Goal: Use online tool/utility: Utilize a website feature to perform a specific function

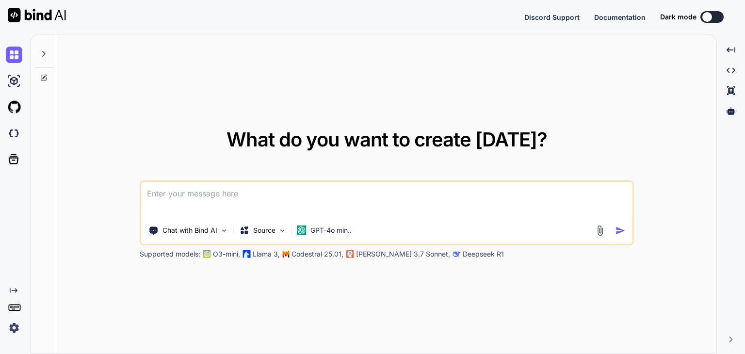
click at [366, 210] on textarea at bounding box center [386, 200] width 491 height 36
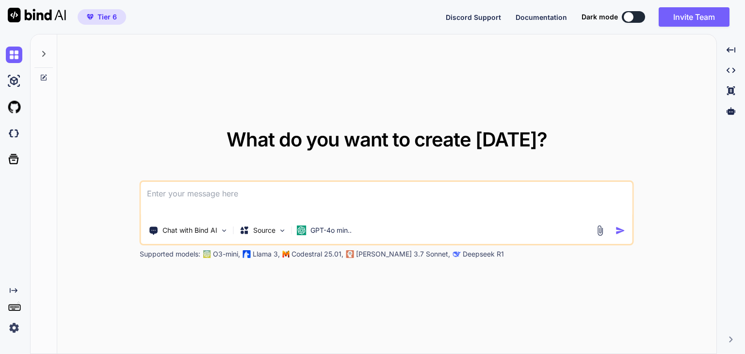
click at [106, 19] on span "Tier 6" at bounding box center [107, 17] width 19 height 10
click at [46, 54] on icon at bounding box center [44, 54] width 8 height 8
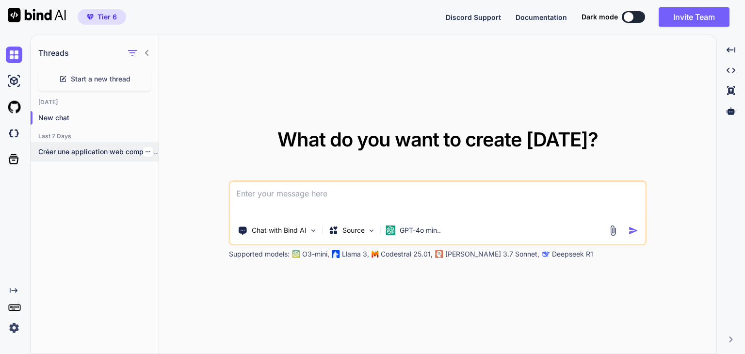
click at [121, 150] on p "Créer une application web complète pour comparer..." at bounding box center [98, 152] width 120 height 10
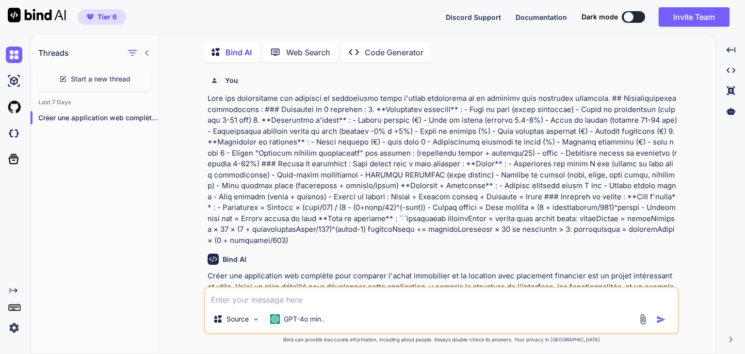
type textarea "x"
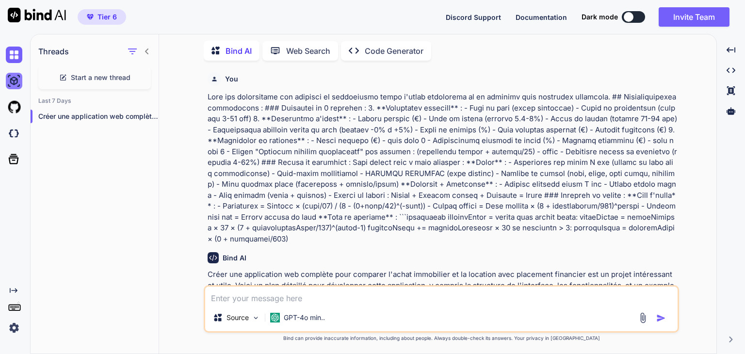
click at [12, 80] on img at bounding box center [14, 81] width 16 height 16
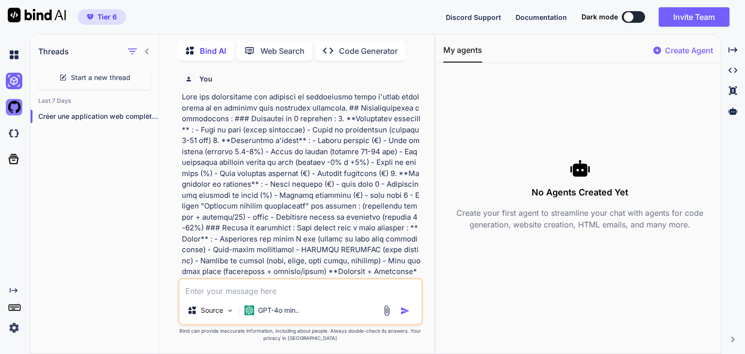
click at [12, 109] on img at bounding box center [14, 107] width 16 height 16
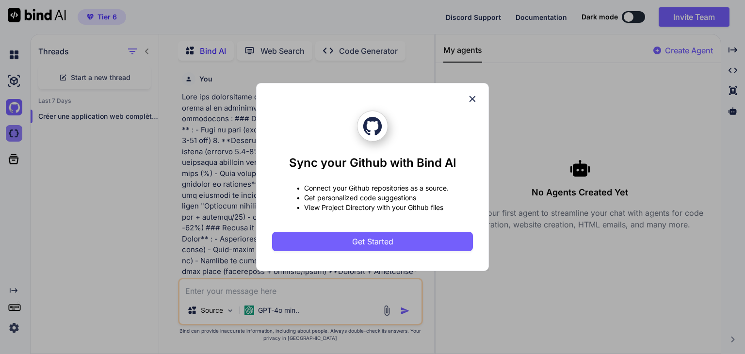
click at [14, 132] on div "Sync your Github with Bind AI • Connect your Github repositories as a source. •…" at bounding box center [372, 177] width 745 height 354
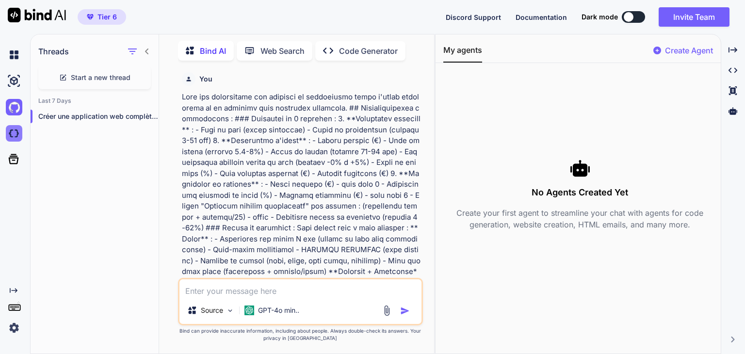
click at [14, 136] on img at bounding box center [14, 133] width 16 height 16
click at [16, 65] on div at bounding box center [16, 55] width 20 height 26
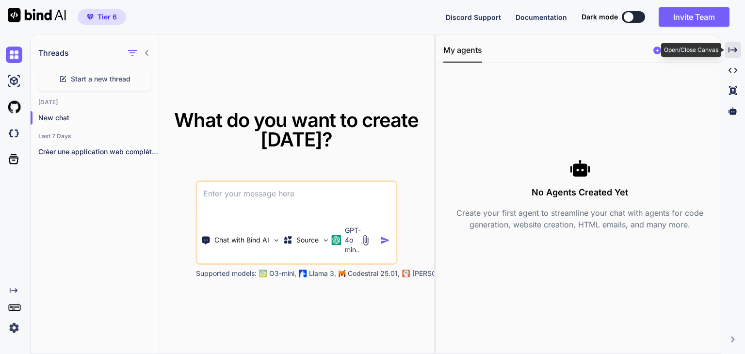
click at [734, 48] on icon "Created with Pixso." at bounding box center [733, 50] width 9 height 9
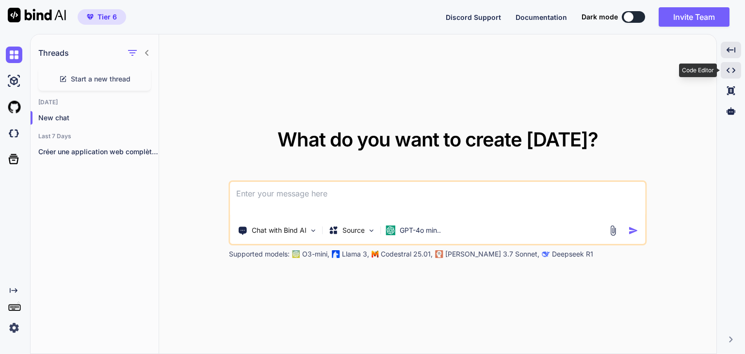
click at [728, 74] on icon "Created with Pixso." at bounding box center [731, 70] width 9 height 9
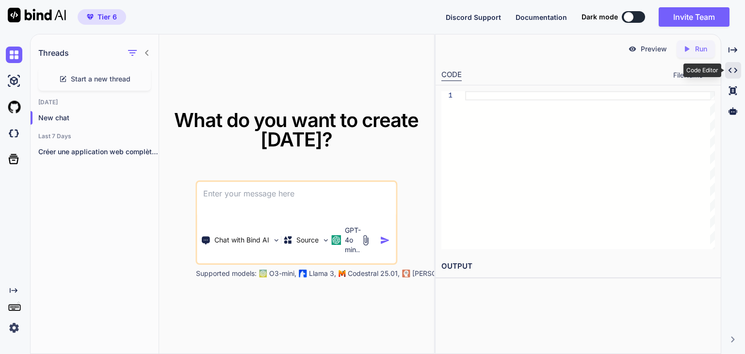
click at [729, 72] on icon "Created with Pixso." at bounding box center [733, 70] width 9 height 9
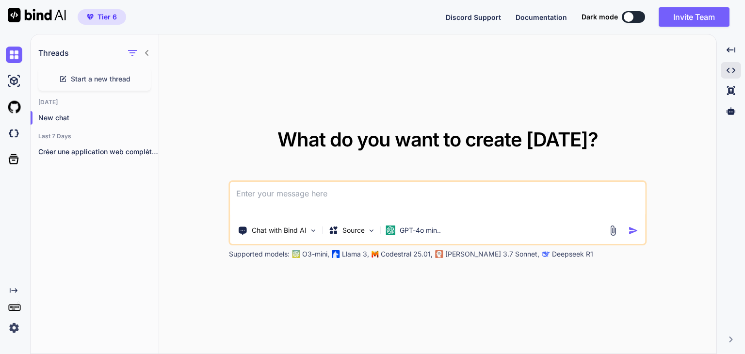
click at [344, 206] on textarea at bounding box center [437, 200] width 415 height 36
click at [426, 229] on p "GPT-4o min.." at bounding box center [420, 231] width 41 height 10
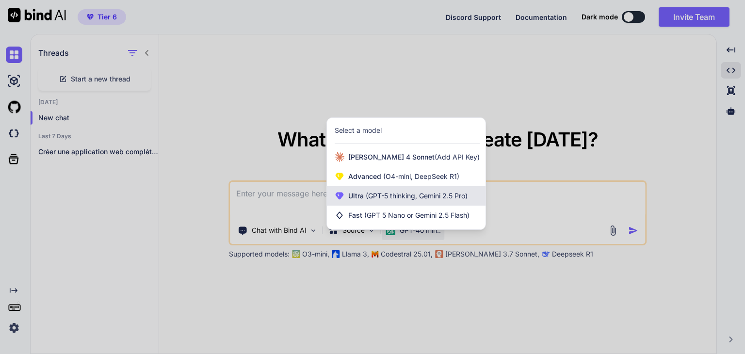
click at [425, 196] on span "(GPT-5 thinking, Gemini 2.5 Pro)" at bounding box center [416, 196] width 104 height 8
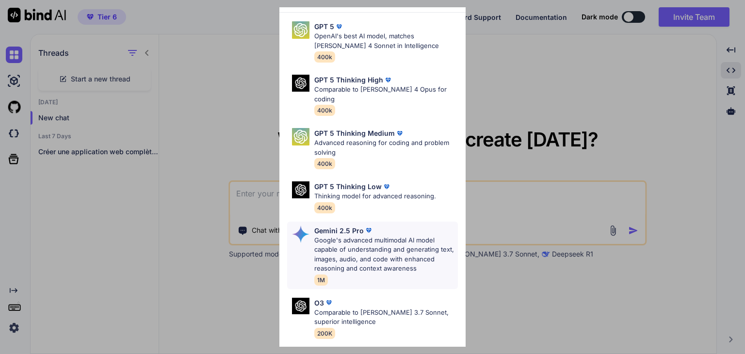
scroll to position [97, 0]
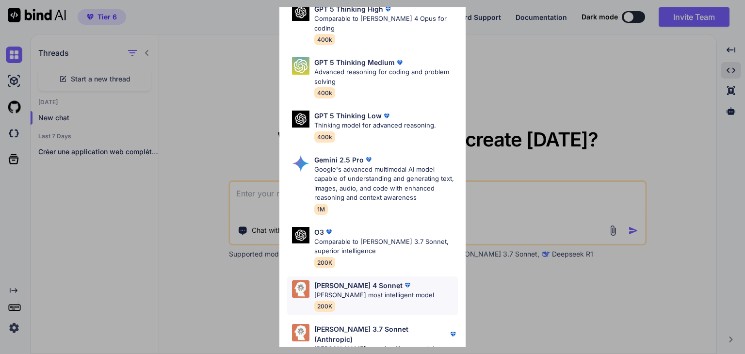
click at [405, 291] on p "[PERSON_NAME]'s most intelligent model" at bounding box center [374, 296] width 120 height 10
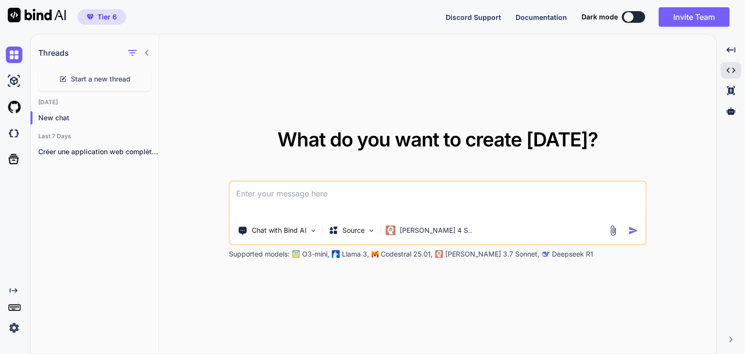
drag, startPoint x: 369, startPoint y: 197, endPoint x: 375, endPoint y: 198, distance: 5.8
click at [372, 196] on textarea at bounding box center [437, 200] width 415 height 36
type textarea "Est ce que tu pourrais me faire une application de partage de livre"
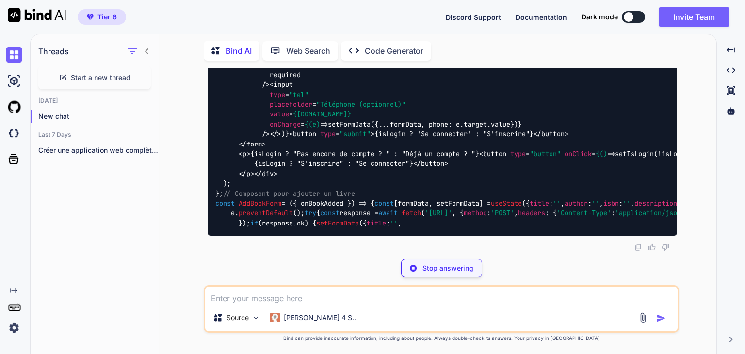
scroll to position [3257, 0]
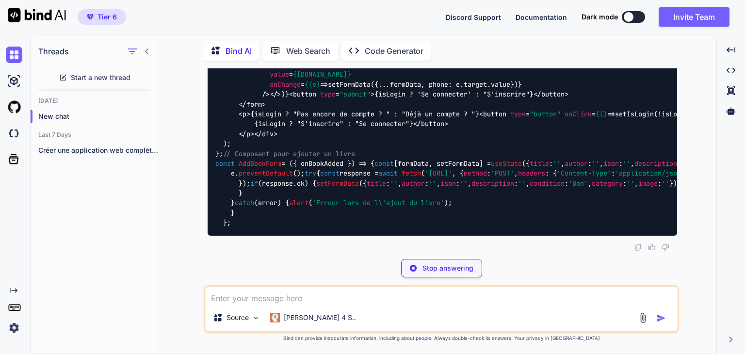
click at [233, 50] on p "Bind AI" at bounding box center [239, 51] width 26 height 12
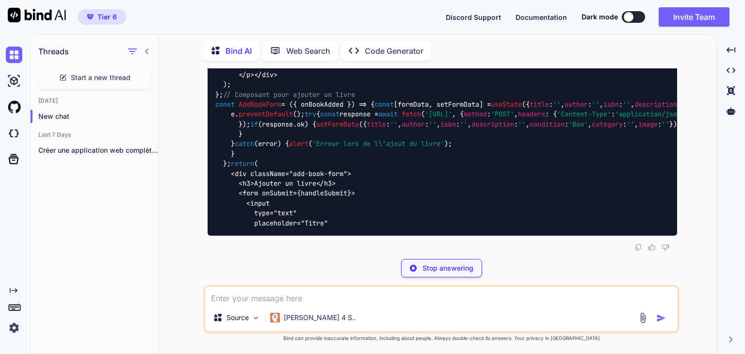
click at [298, 49] on p "Web Search" at bounding box center [308, 51] width 44 height 12
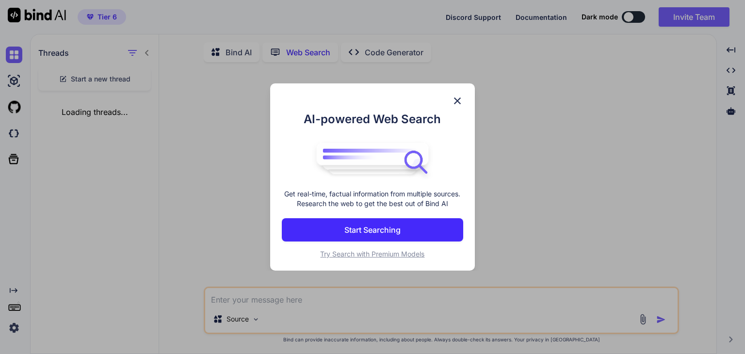
scroll to position [3, 0]
click at [459, 98] on img at bounding box center [458, 101] width 12 height 12
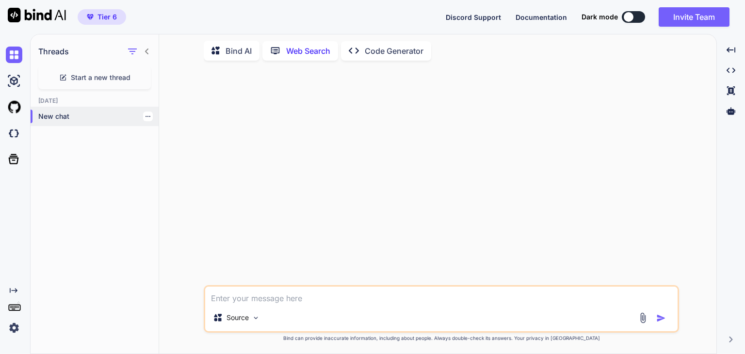
click at [81, 118] on p "New chat" at bounding box center [98, 117] width 120 height 10
click at [132, 54] on icon "button" at bounding box center [133, 52] width 12 height 12
click at [132, 53] on icon "button" at bounding box center [133, 52] width 12 height 12
click at [13, 56] on img at bounding box center [14, 55] width 16 height 16
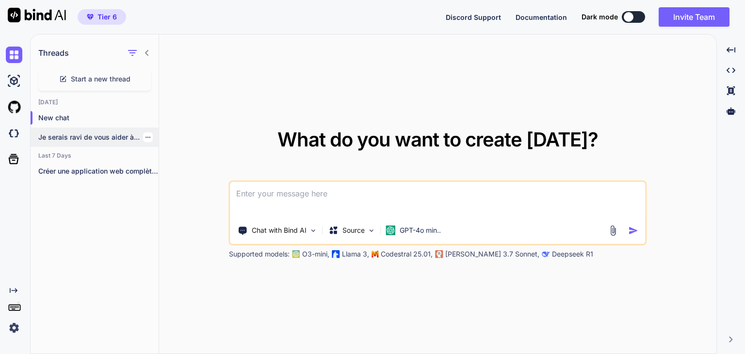
click at [118, 140] on p "Je serais ravi de vous aider à..." at bounding box center [98, 137] width 120 height 10
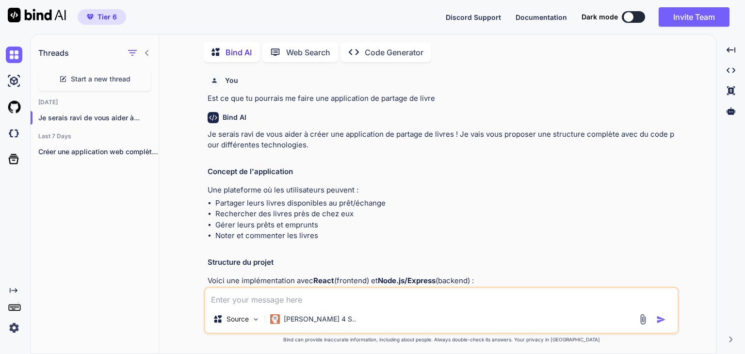
scroll to position [3, 0]
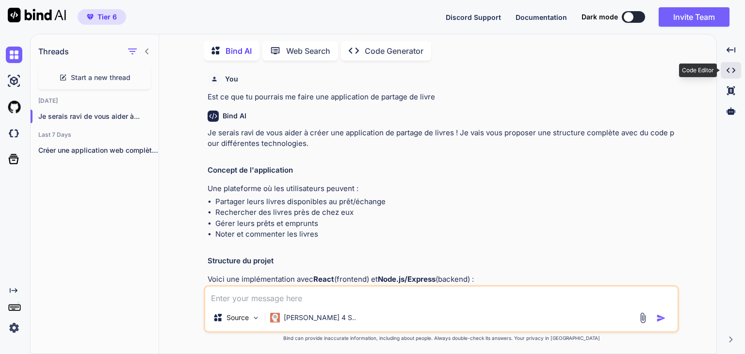
click at [726, 70] on div "Created with Pixso." at bounding box center [731, 70] width 20 height 16
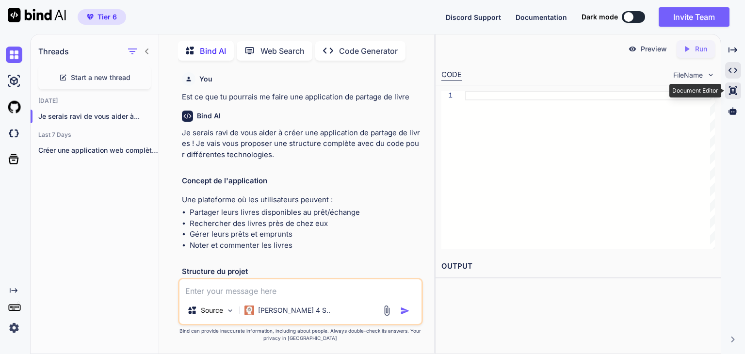
click at [732, 94] on icon at bounding box center [733, 90] width 8 height 9
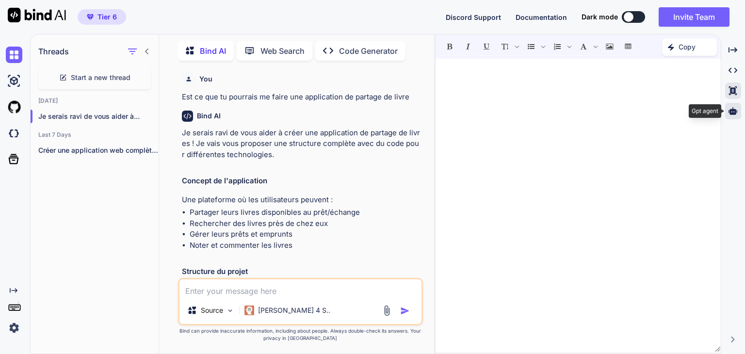
click at [730, 112] on icon at bounding box center [733, 110] width 9 height 7
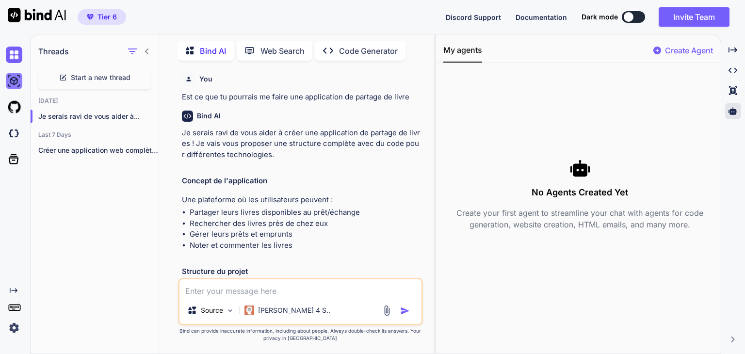
click at [20, 79] on img at bounding box center [14, 81] width 16 height 16
click at [686, 50] on p "Create Agent" at bounding box center [689, 51] width 48 height 12
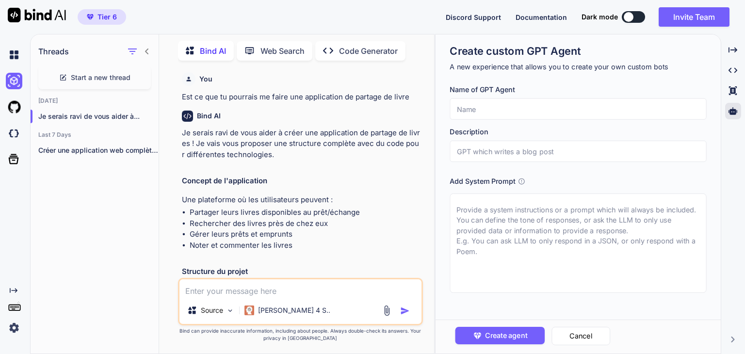
click at [16, 328] on img at bounding box center [14, 328] width 16 height 16
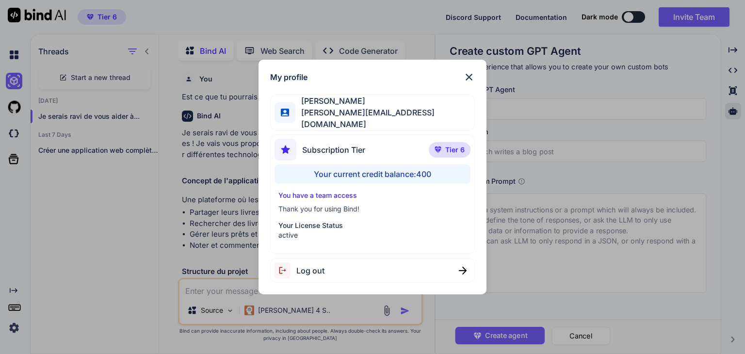
click at [15, 327] on div "My profile Philippe Lecocq philippe@studiocassette.com Subscription Tier Tier 6…" at bounding box center [372, 177] width 745 height 354
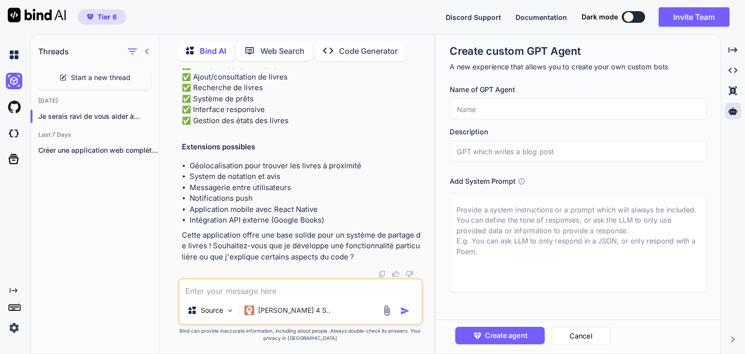
scroll to position [8356, 0]
click at [16, 110] on img at bounding box center [14, 107] width 16 height 16
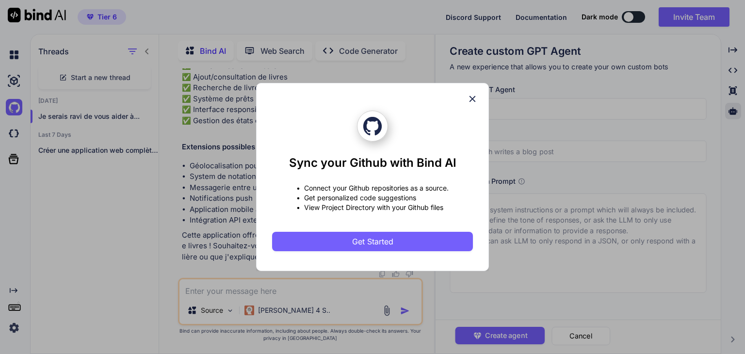
click at [474, 103] on icon at bounding box center [472, 99] width 11 height 11
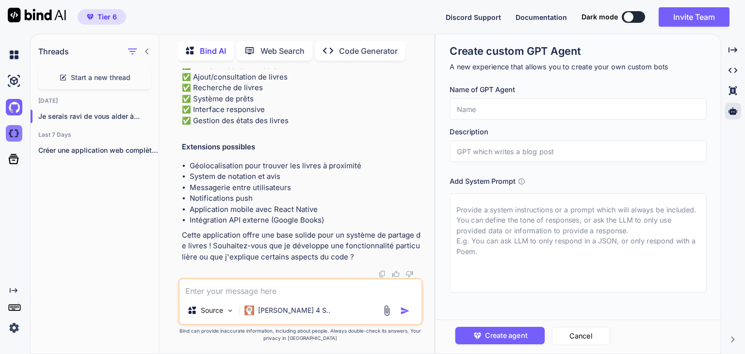
click at [18, 129] on img at bounding box center [14, 133] width 16 height 16
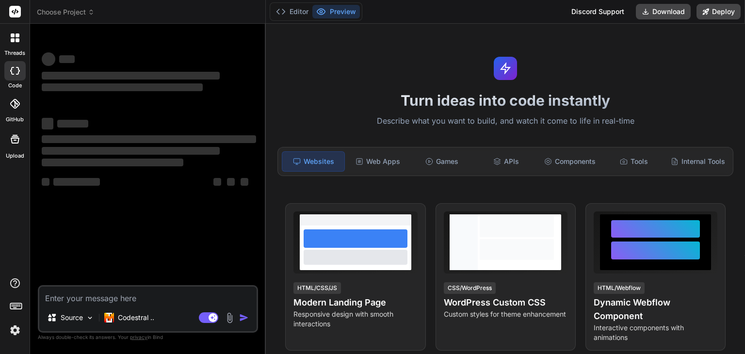
type textarea "x"
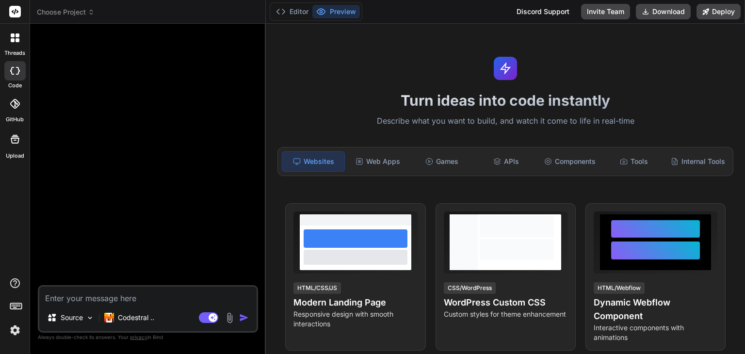
click at [76, 12] on span "Choose Project" at bounding box center [66, 12] width 58 height 10
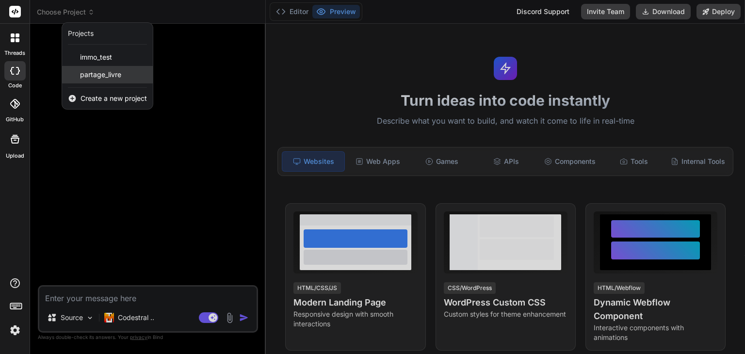
click at [94, 75] on span "partage_livre" at bounding box center [100, 75] width 41 height 10
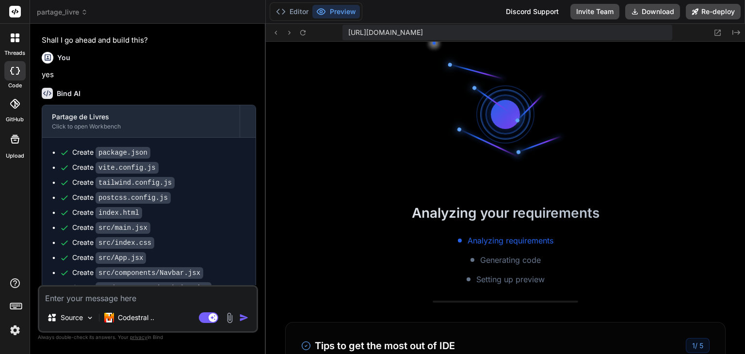
scroll to position [223, 0]
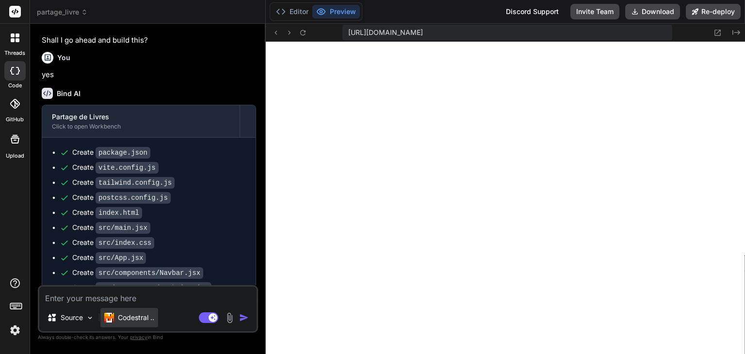
click at [130, 321] on p "Codestral .." at bounding box center [136, 318] width 36 height 10
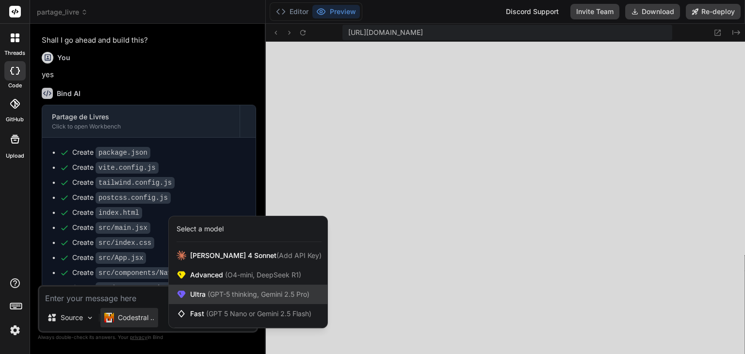
click at [226, 293] on span "(GPT-5 thinking, Gemini 2.5 Pro)" at bounding box center [258, 294] width 104 height 8
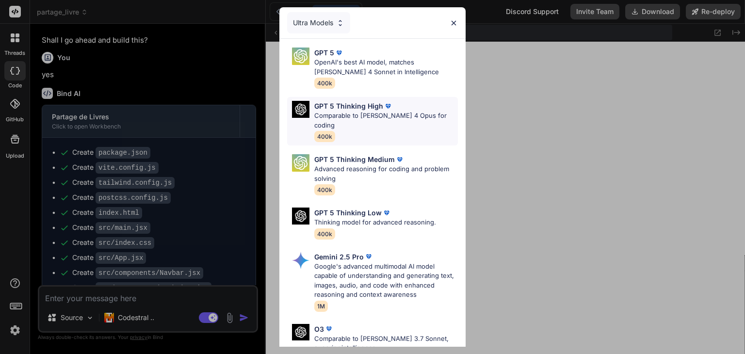
click at [357, 112] on p "Comparable to [PERSON_NAME] 4 Opus for coding" at bounding box center [386, 120] width 144 height 19
type textarea "x"
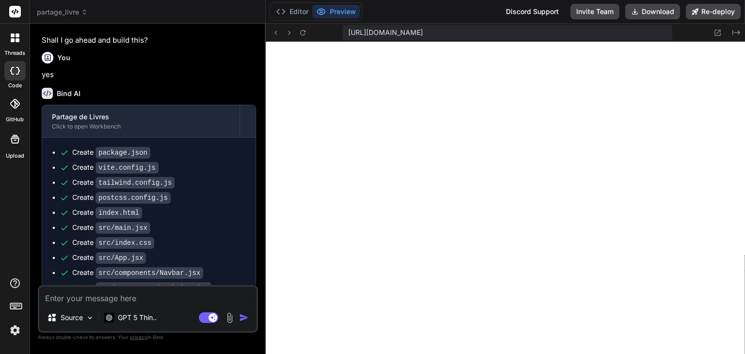
click at [116, 294] on textarea at bounding box center [147, 295] width 217 height 17
type textarea "c"
type textarea "x"
type textarea "c'"
type textarea "x"
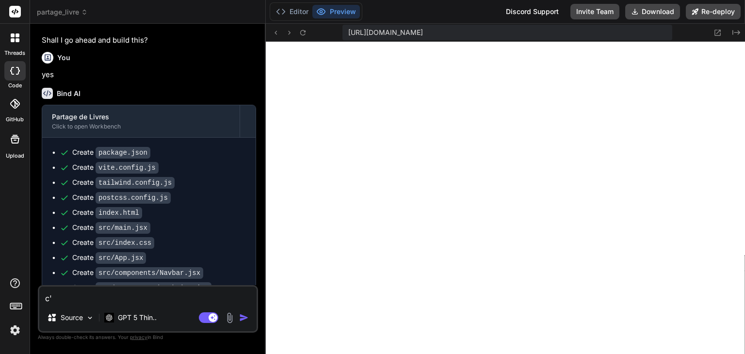
type textarea "c'e"
type textarea "x"
type textarea "c'es"
type textarea "x"
type textarea "c'est"
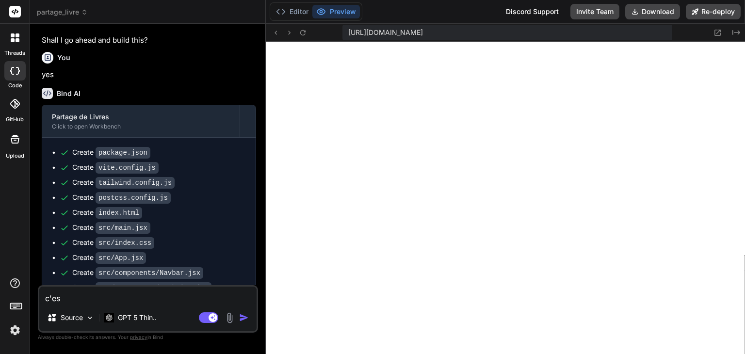
type textarea "x"
type textarea "c'est"
type textarea "x"
type textarea "c'est m"
type textarea "x"
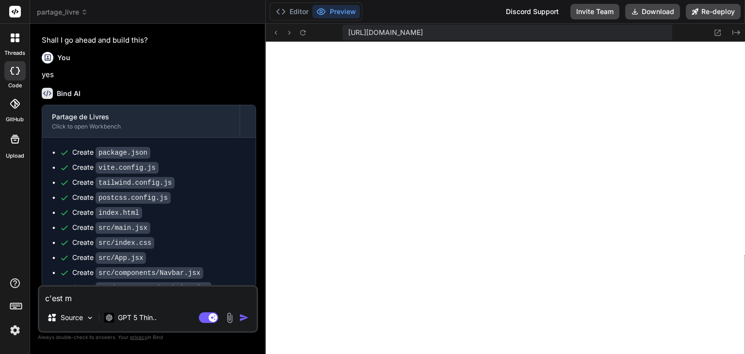
type textarea "c'est mo"
type textarea "x"
type textarea "c'est moc"
type textarea "x"
type textarea "c'est moch"
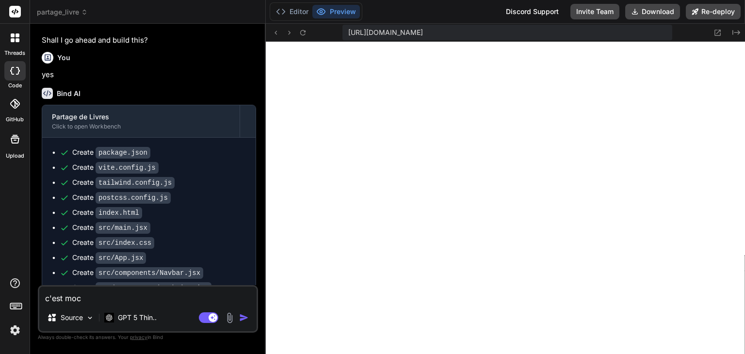
type textarea "x"
type textarea "c'est moche"
type textarea "x"
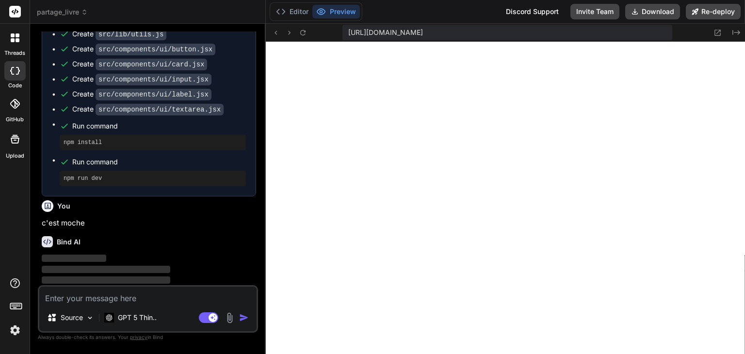
scroll to position [704, 0]
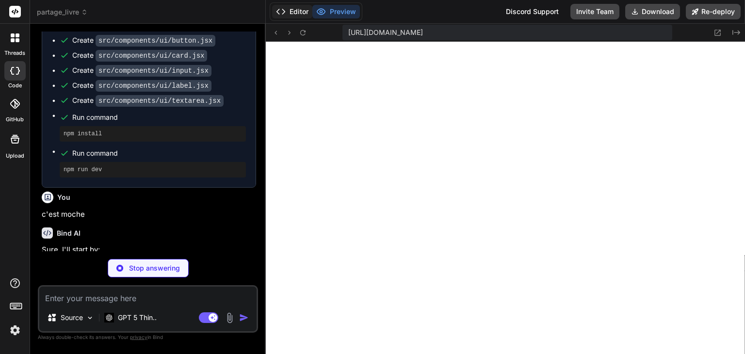
click at [294, 8] on button "Editor" at bounding box center [292, 12] width 40 height 14
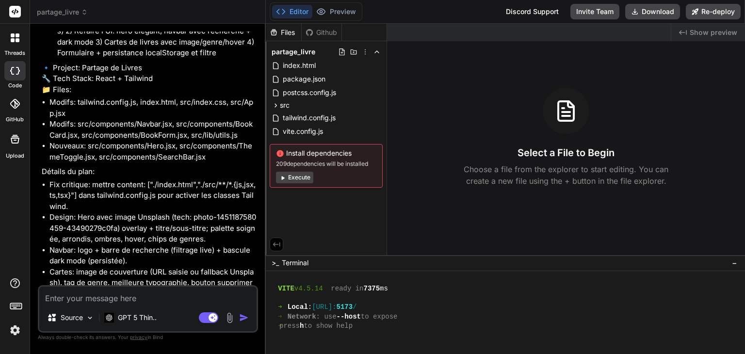
type textarea "x"
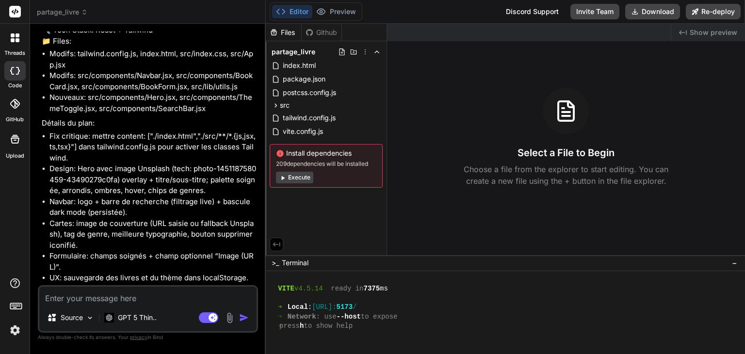
scroll to position [1029, 0]
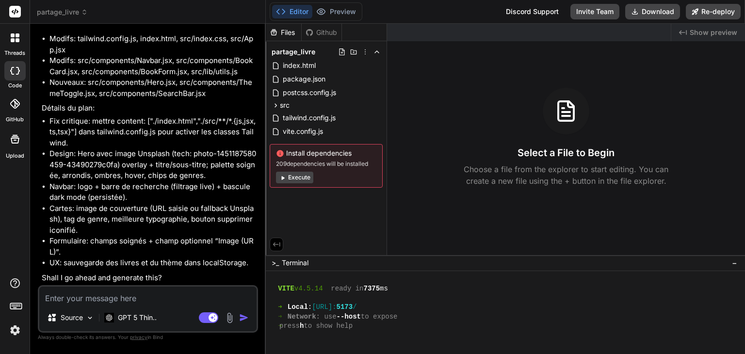
click at [157, 294] on textarea at bounding box center [147, 295] width 217 height 17
type textarea "y"
type textarea "x"
type textarea "ye"
type textarea "x"
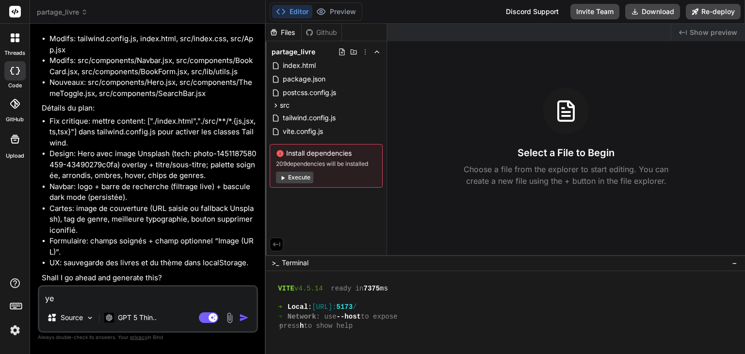
type textarea "y"
type textarea "x"
type textarea "y="
type textarea "x"
type textarea "y"
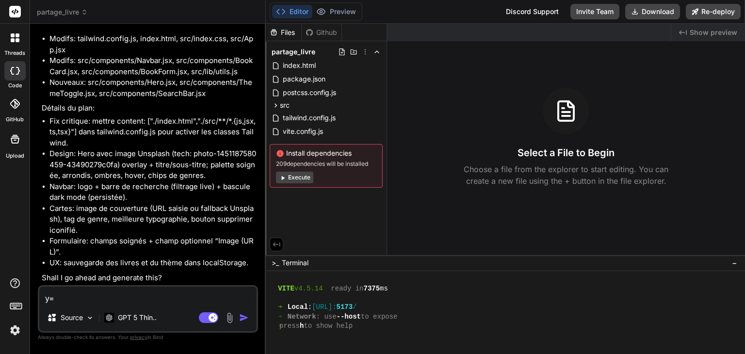
type textarea "x"
type textarea "o"
type textarea "x"
type textarea "ou"
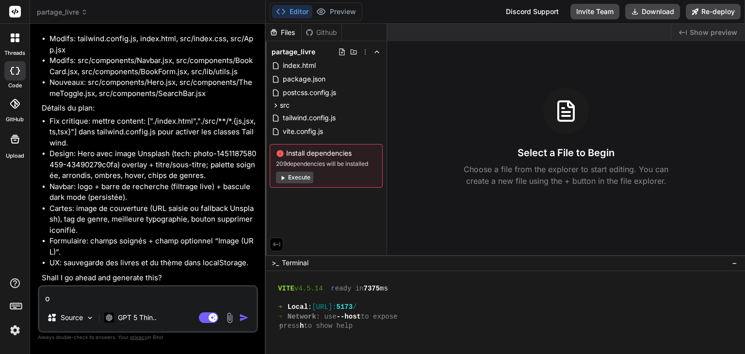
type textarea "x"
type textarea "oui"
type textarea "x"
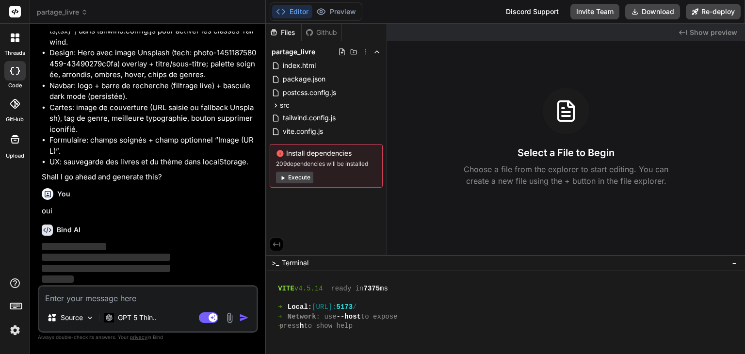
scroll to position [1129, 0]
click at [13, 332] on img at bounding box center [15, 330] width 16 height 16
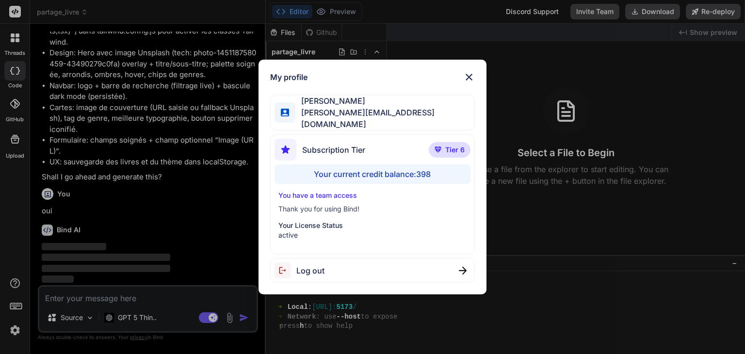
click at [11, 334] on div "My profile [PERSON_NAME] [PERSON_NAME][EMAIL_ADDRESS][DOMAIN_NAME] Subscription…" at bounding box center [372, 177] width 745 height 354
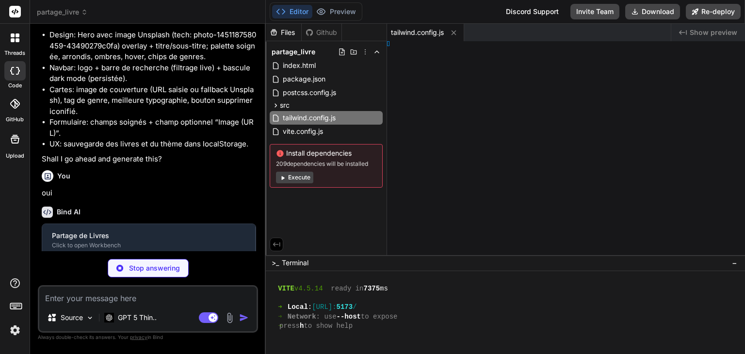
type textarea "x"
type textarea "/html>"
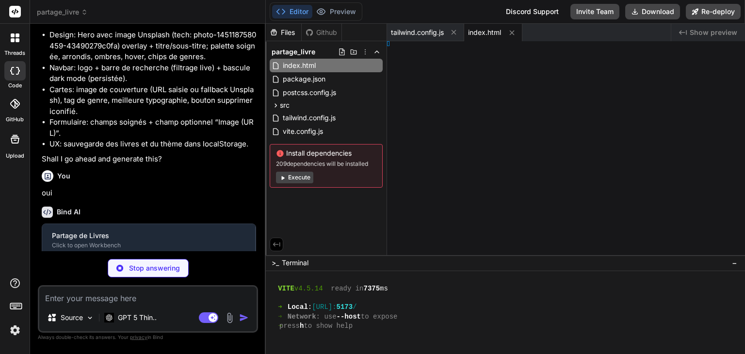
type textarea "x"
type textarea "-200; } }"
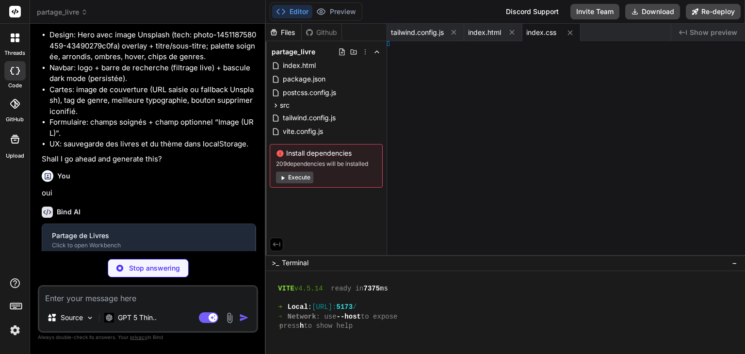
type textarea "x"
type textarea "Navbar"
type textarea "x"
type textarea "Hero"
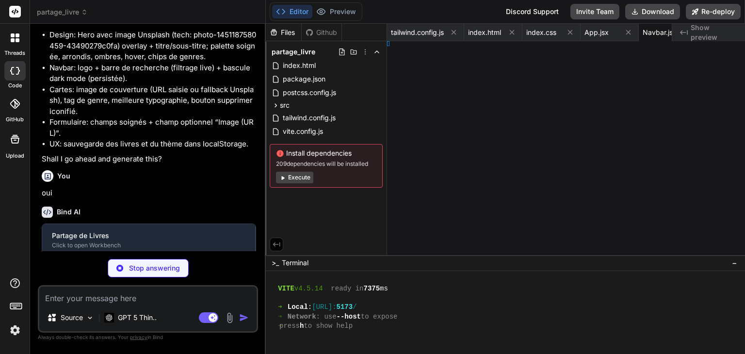
type textarea "x"
type textarea "Bar"
type textarea "x"
type textarea "ggle"
type textarea "x"
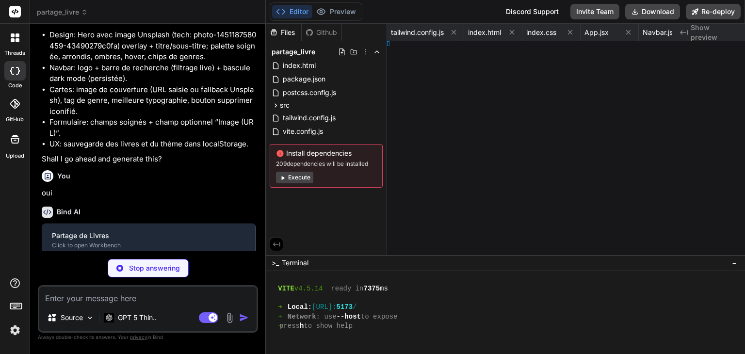
type textarea "x"
type textarea "Form"
type textarea "x"
type textarea "[DEMOGRAPHIC_DATA]"
type textarea "x"
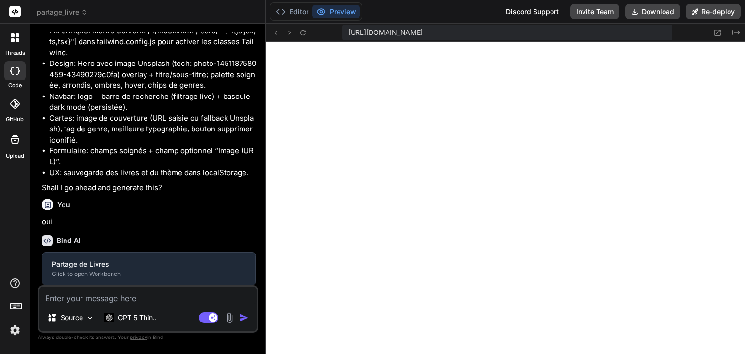
type textarea "} export default BookList"
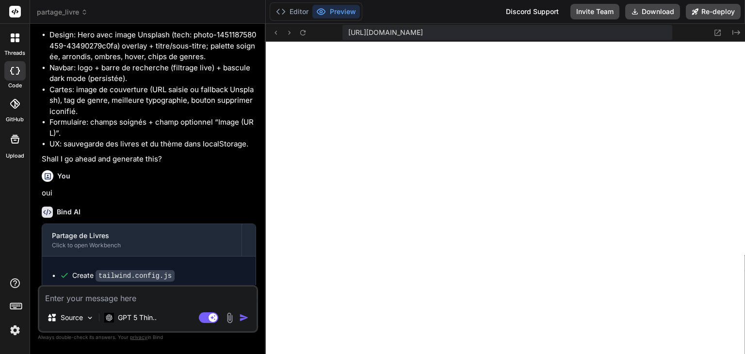
type textarea "x"
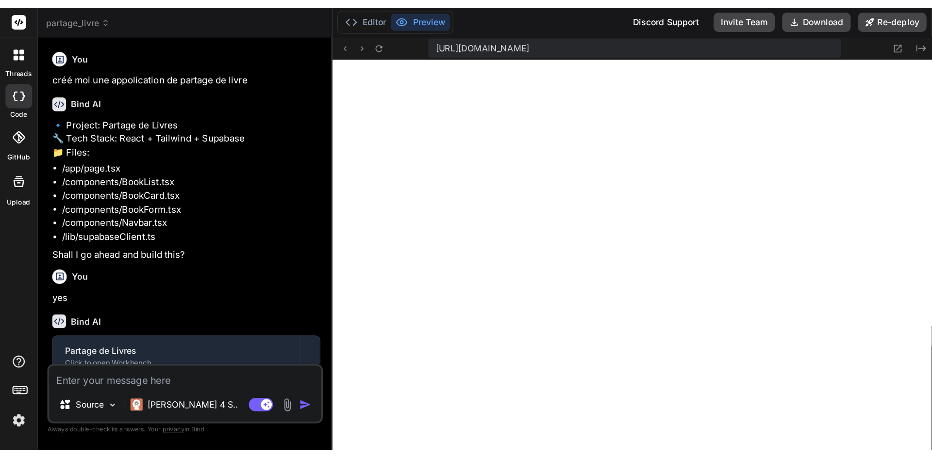
scroll to position [233, 0]
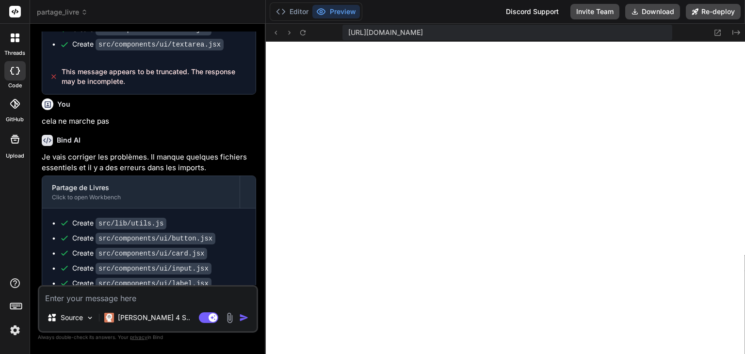
type textarea "x"
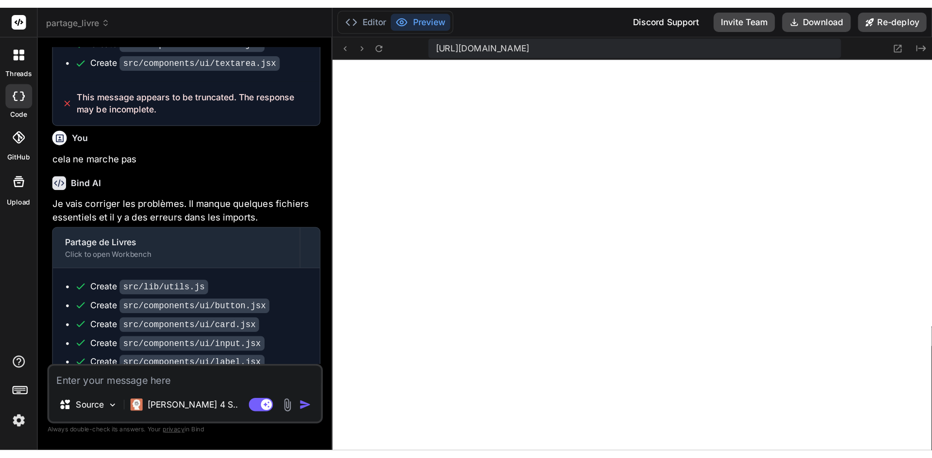
scroll to position [0, 721]
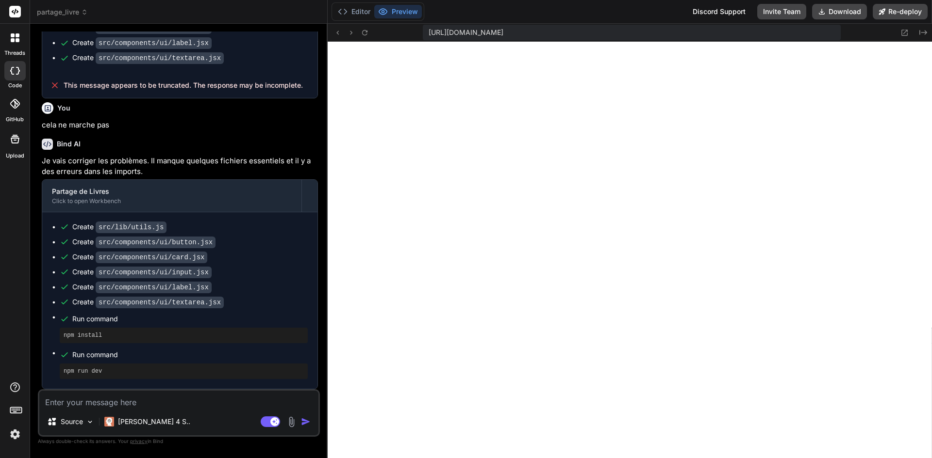
type textarea "x"
